Goal: Manage account settings

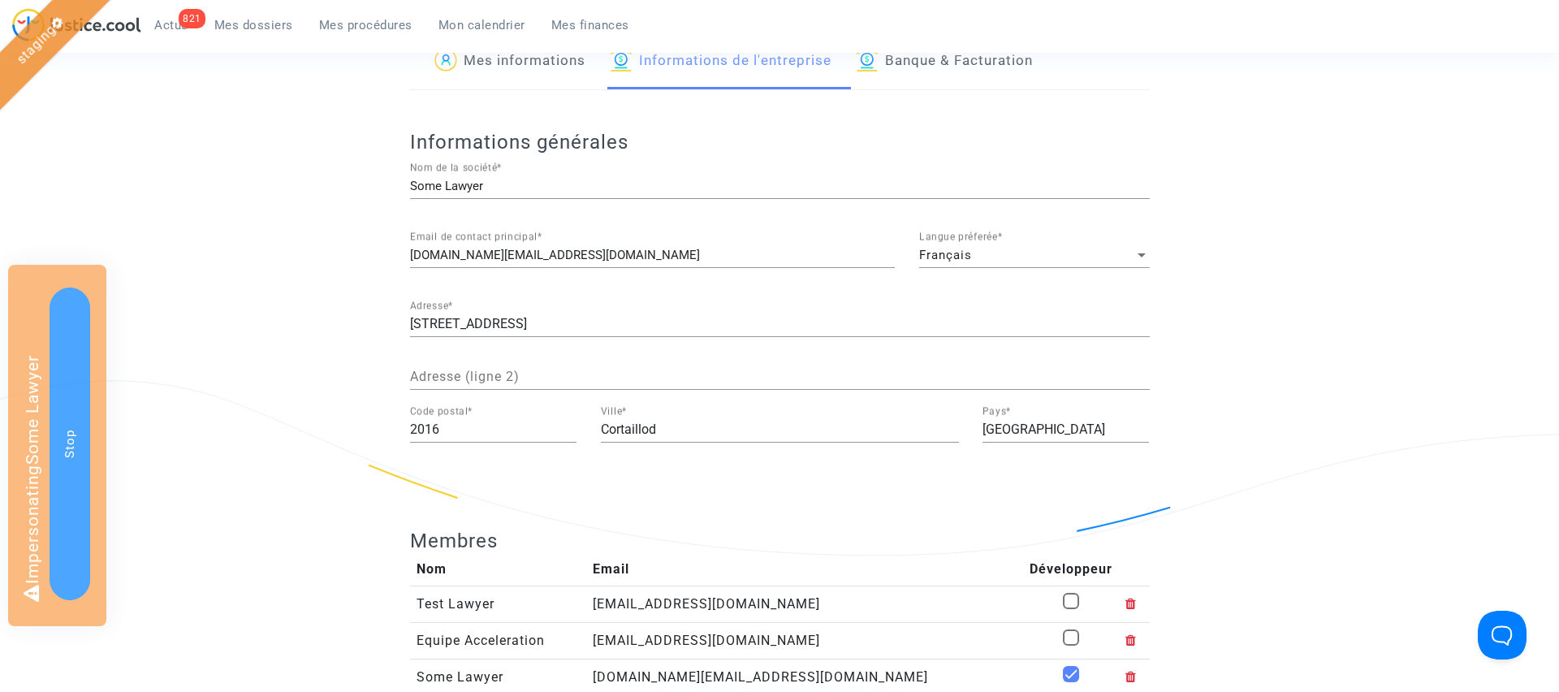
scroll to position [156, 0]
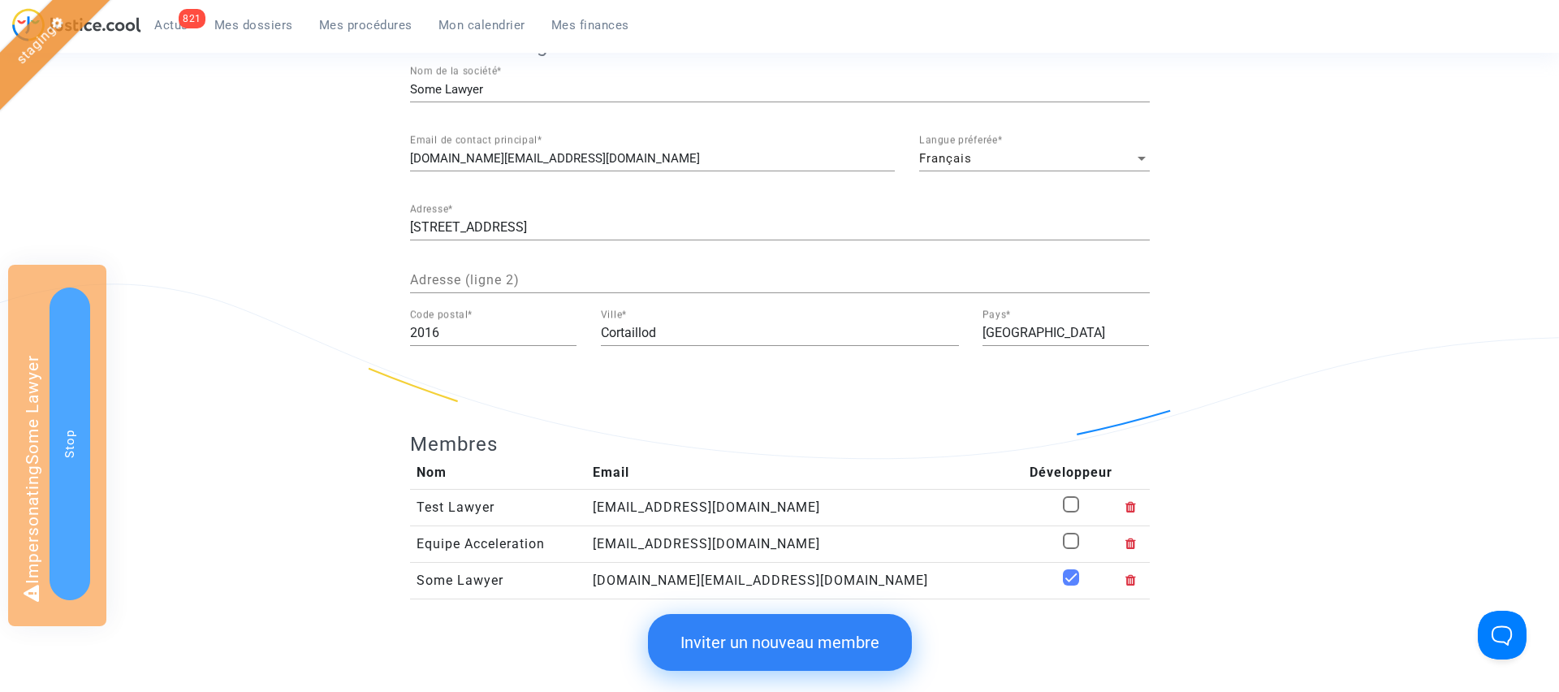
click at [944, 160] on span "Français" at bounding box center [945, 158] width 53 height 15
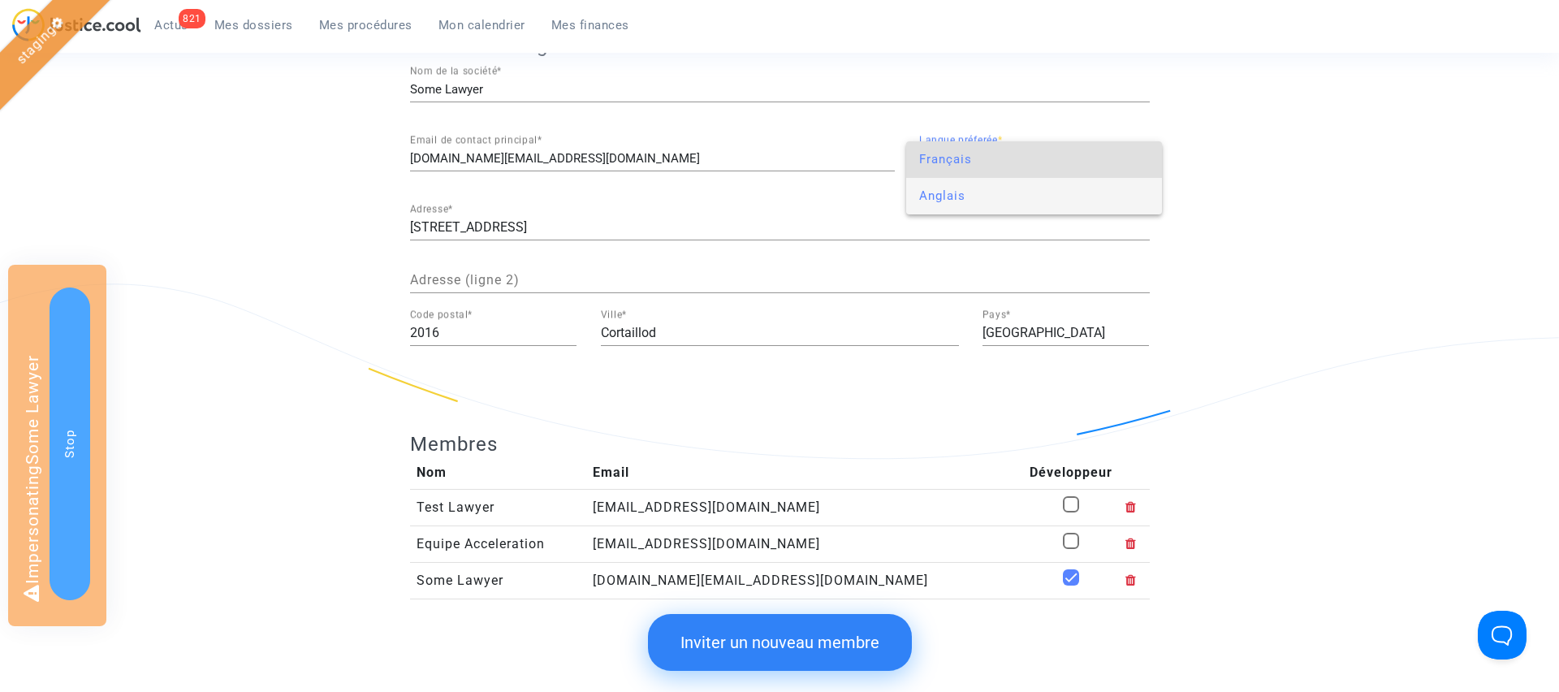
click at [955, 190] on span "Anglais" at bounding box center [1034, 196] width 231 height 37
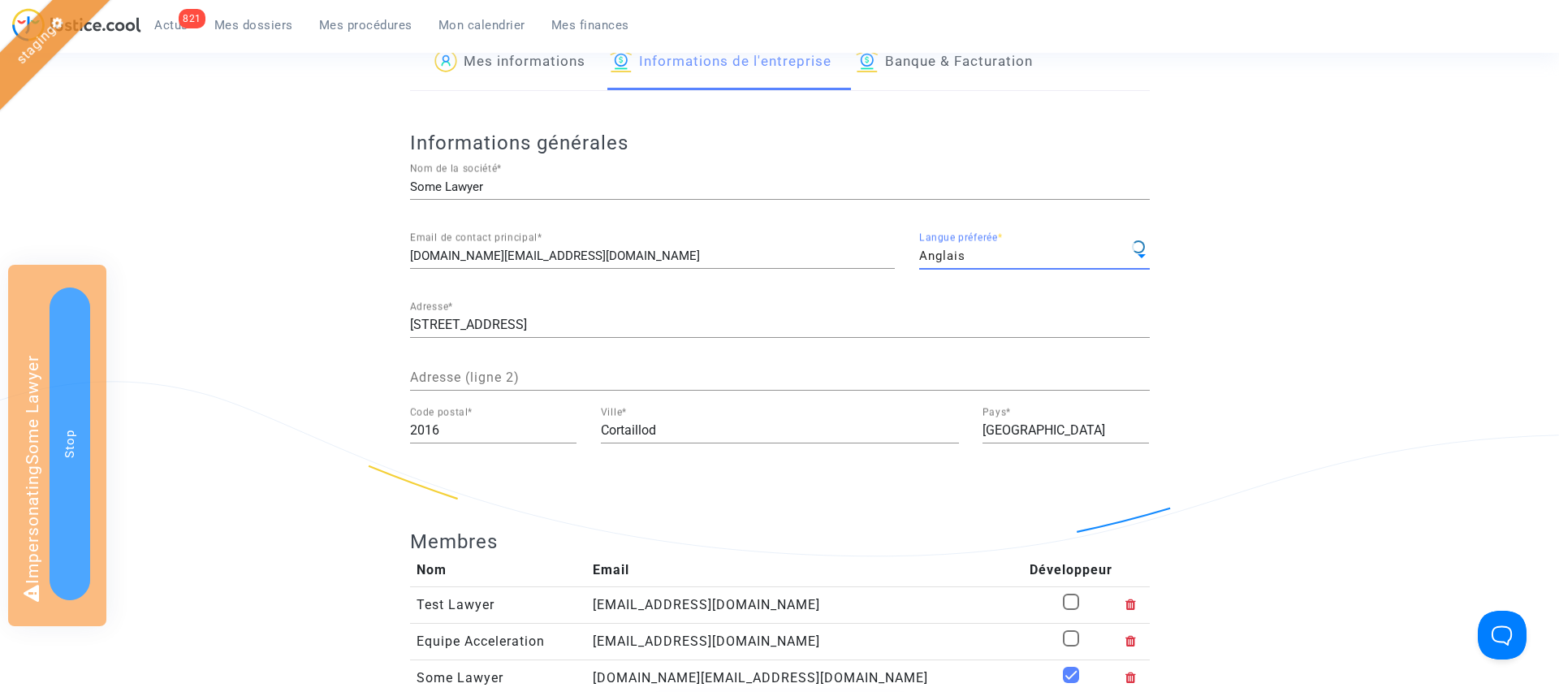
scroll to position [0, 0]
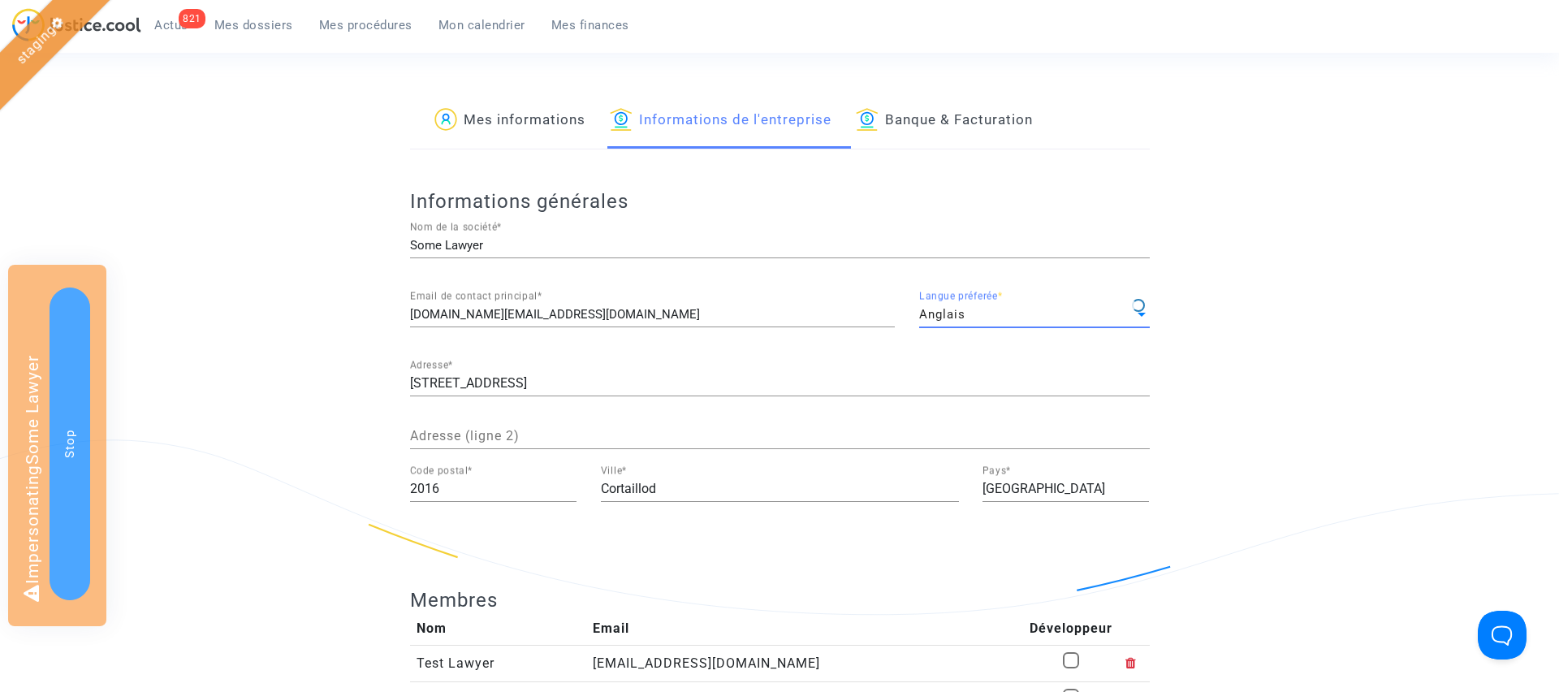
click at [373, 20] on span "Mes procédures" at bounding box center [365, 25] width 93 height 15
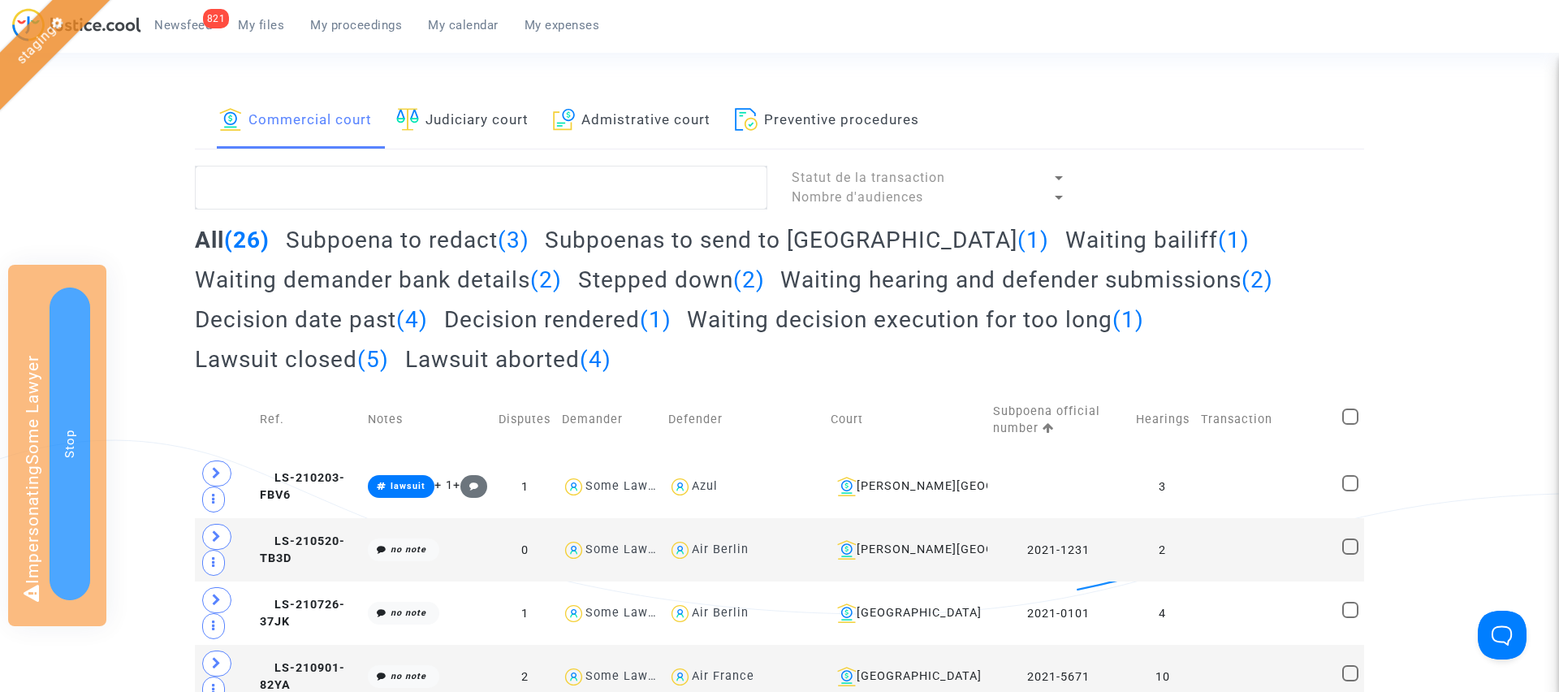
click at [187, 32] on link "821 Newsfeed" at bounding box center [183, 25] width 84 height 24
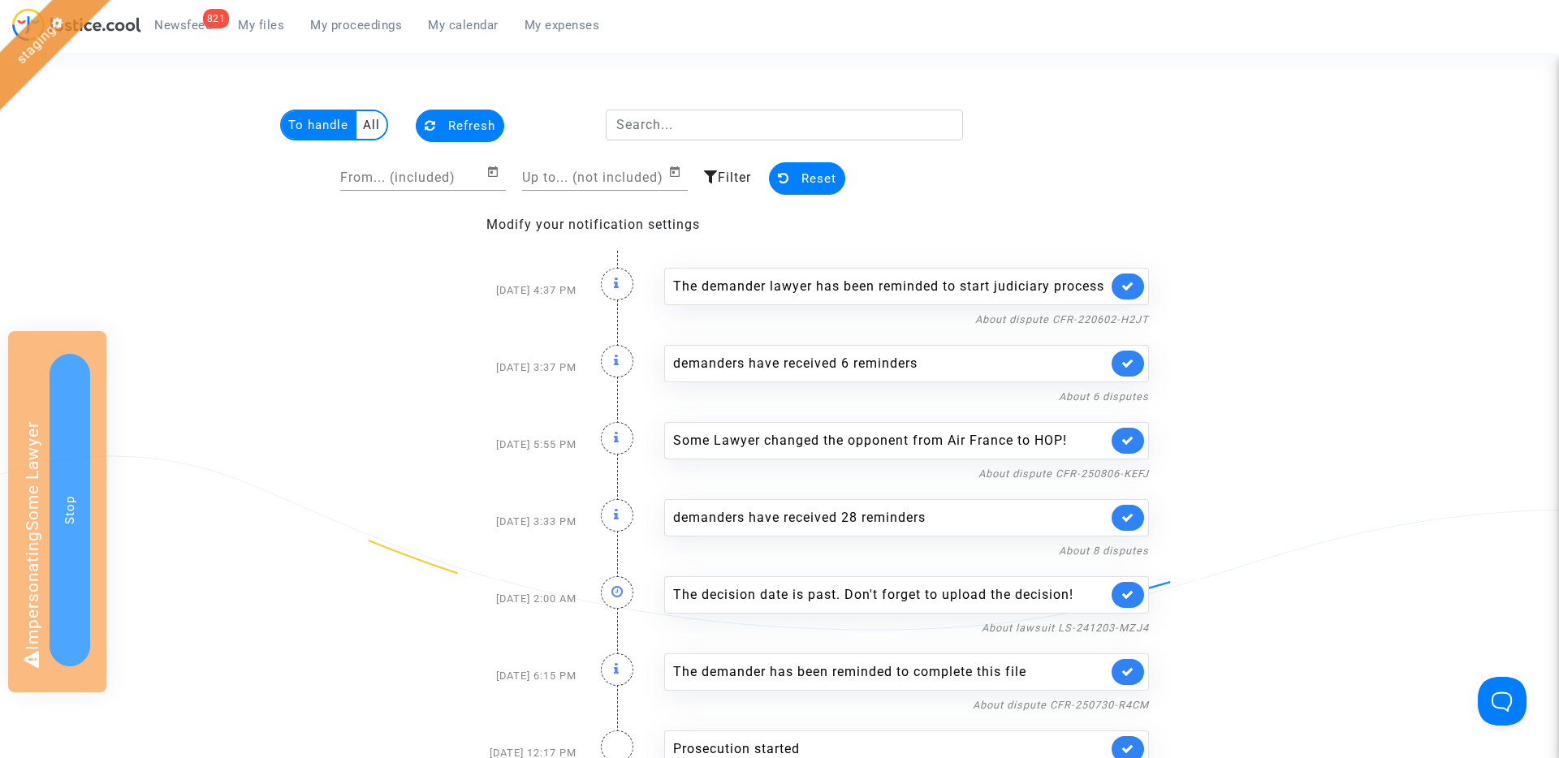
scroll to position [5, 0]
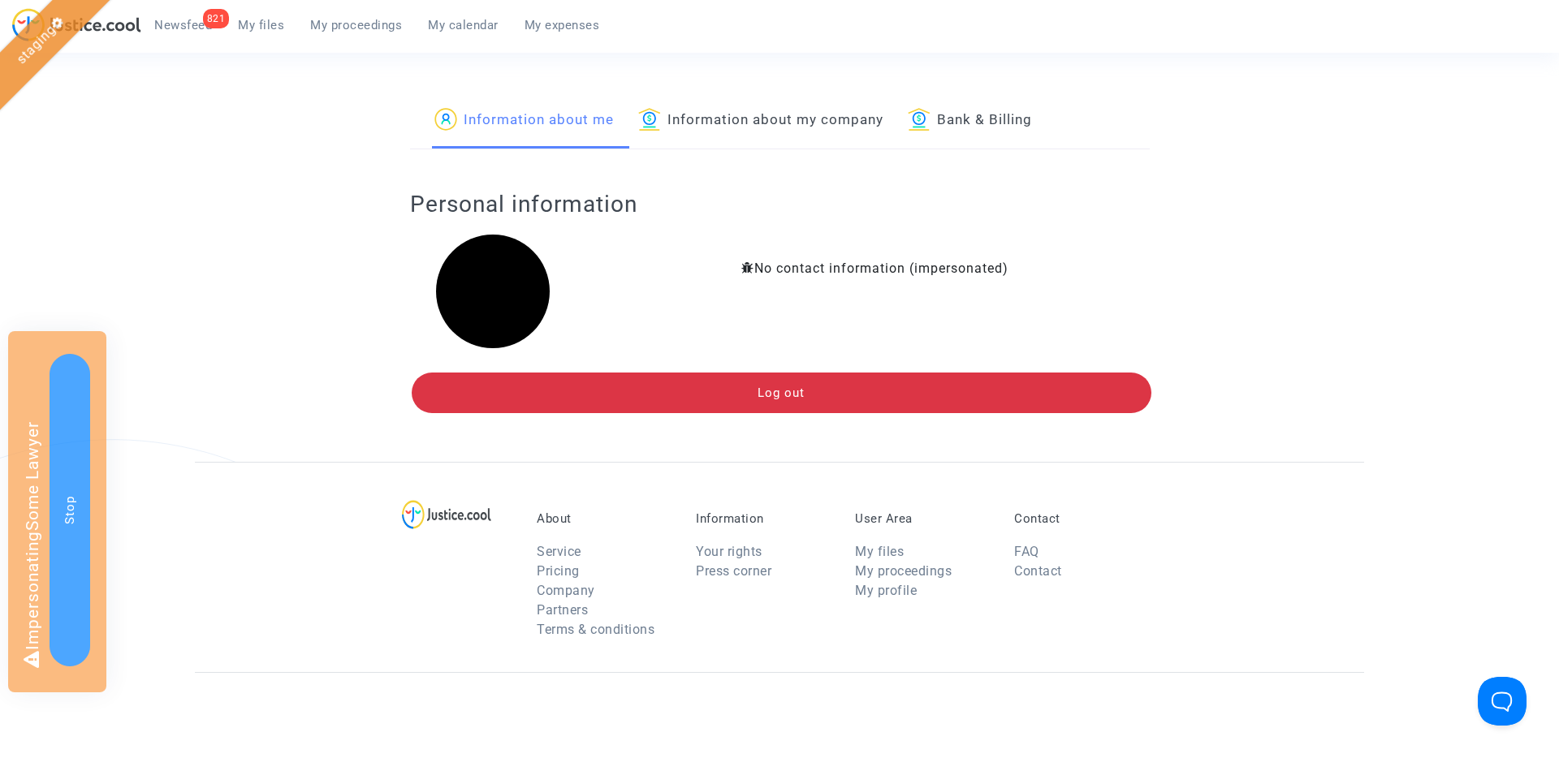
click at [764, 115] on link "Information about my company" at bounding box center [760, 120] width 245 height 55
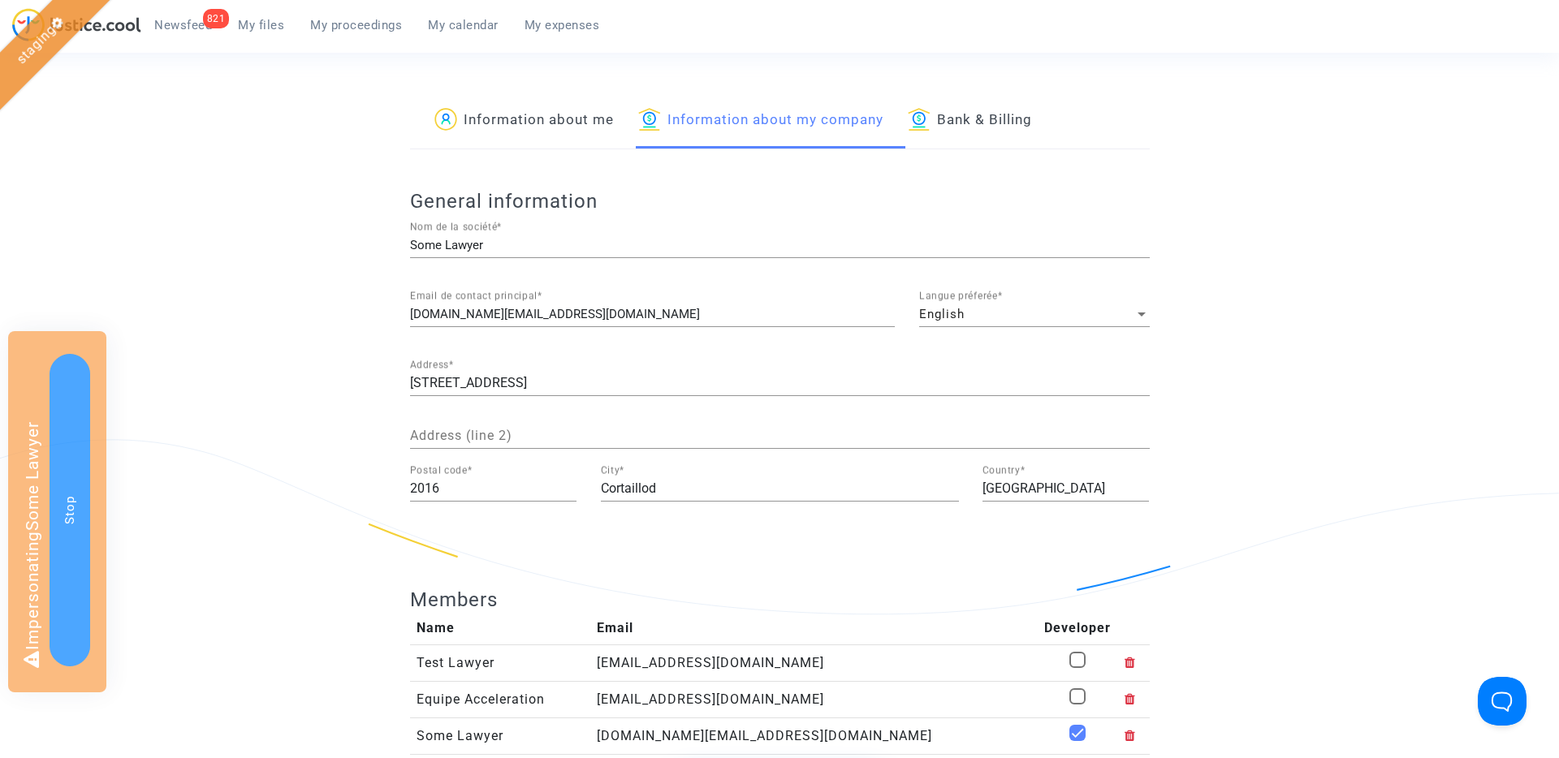
click at [1020, 316] on div "English" at bounding box center [1027, 315] width 216 height 14
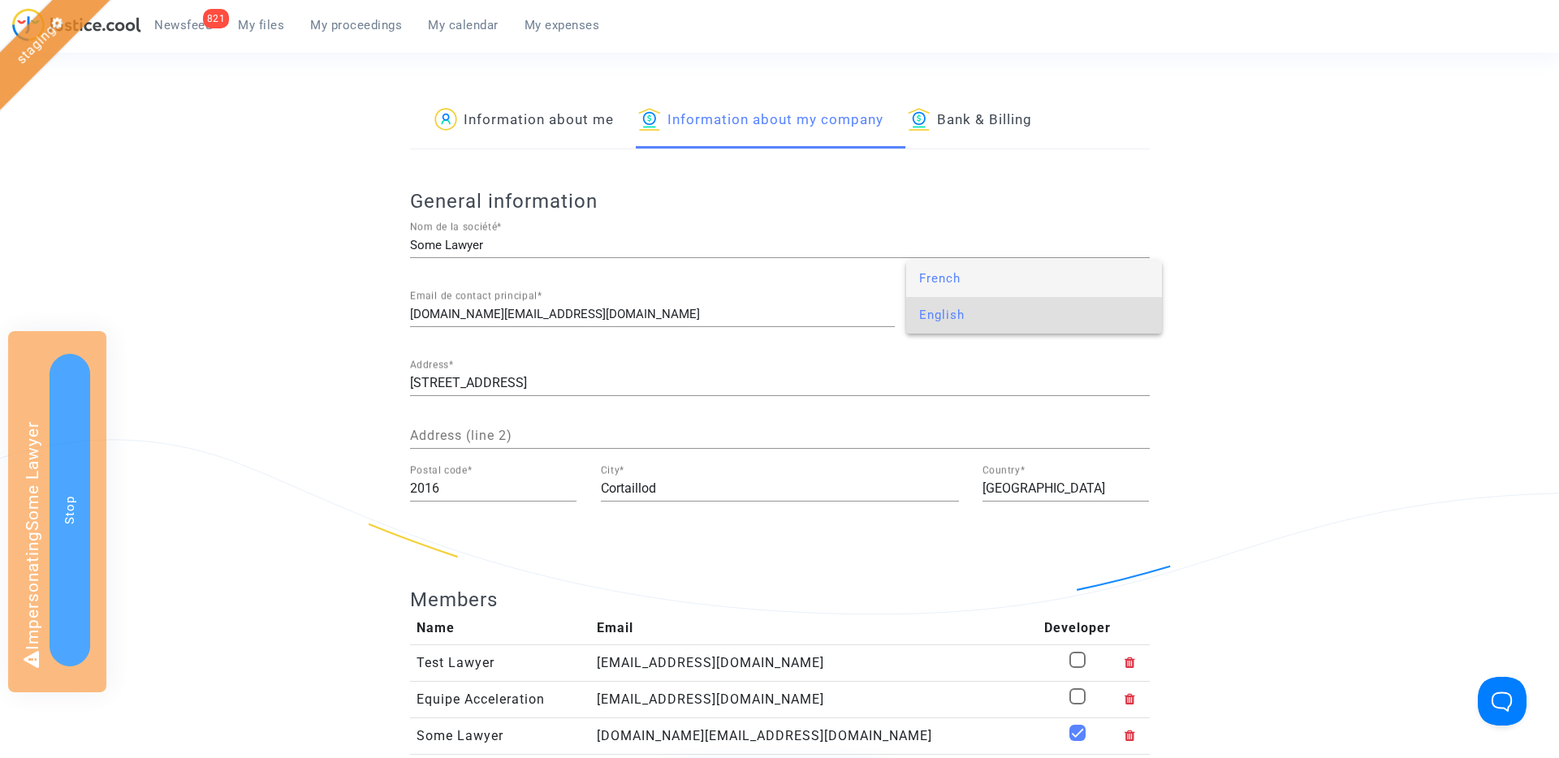
click at [972, 283] on span "French" at bounding box center [1034, 279] width 231 height 37
